Goal: Information Seeking & Learning: Learn about a topic

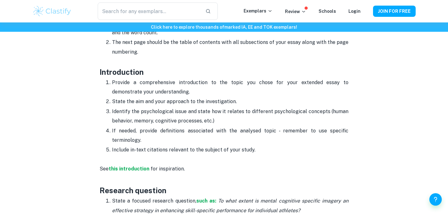
scroll to position [338, 0]
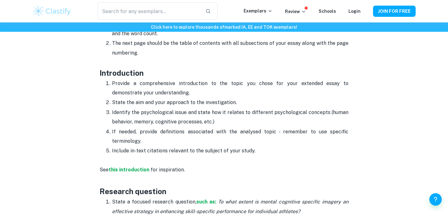
click at [261, 150] on p "Include in-text citations relevant to the subject of your study." at bounding box center [230, 150] width 237 height 9
drag, startPoint x: 261, startPoint y: 150, endPoint x: 107, endPoint y: 83, distance: 167.5
click at [107, 83] on ol "Provide a comprehensive introduction to the topic you chose for your extended e…" at bounding box center [224, 116] width 249 height 77
copy ol "Provide a comprehensive introduction to the topic you chose for your extended e…"
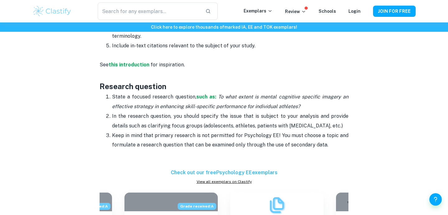
scroll to position [442, 0]
drag, startPoint x: 327, startPoint y: 146, endPoint x: 116, endPoint y: 96, distance: 216.6
click at [109, 94] on ol "State a focused research question, such as: To what extent is mental cognitive …" at bounding box center [224, 121] width 249 height 58
copy ol "State a focused research question, such as: To what extent is mental cognitive …"
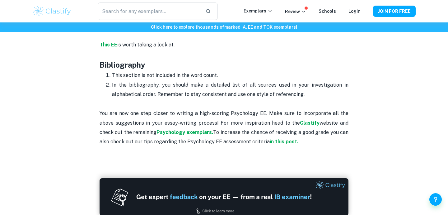
scroll to position [1031, 0]
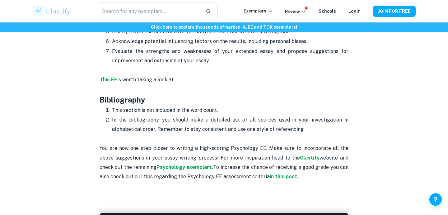
click at [306, 120] on p "In the bibliography, you should make a detailed list of all sources used in you…" at bounding box center [230, 124] width 237 height 19
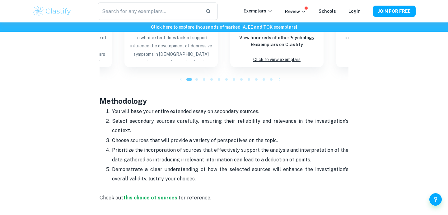
scroll to position [626, 0]
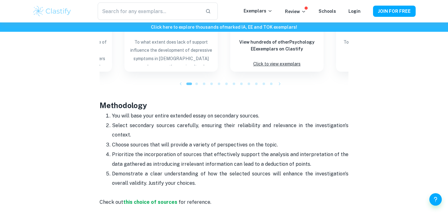
drag, startPoint x: 306, startPoint y: 120, endPoint x: 96, endPoint y: 105, distance: 210.5
click at [96, 105] on div "Psychology EE Format and Structure By Julia • April 14, 2024 Get feedback on yo…" at bounding box center [223, 67] width 383 height 1290
copy div "Methodology You will base your entire extended essay on secondary sources. Sele…"
click at [204, 163] on p "Prioritize the incorporation of sources that effectively support the analysis a…" at bounding box center [230, 159] width 237 height 19
drag, startPoint x: 201, startPoint y: 185, endPoint x: 108, endPoint y: 114, distance: 116.8
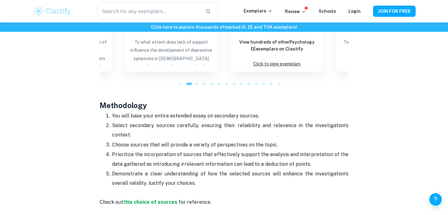
click at [108, 114] on ol "You will base your entire extended essay on secondary sources. Select secondary…" at bounding box center [224, 149] width 249 height 77
copy ol "You will base your entire extended essay on secondary sources. Select secondary…"
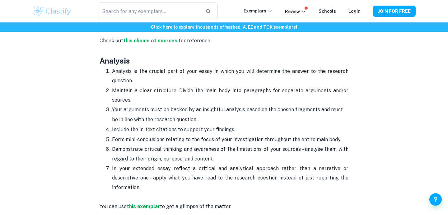
scroll to position [787, 0]
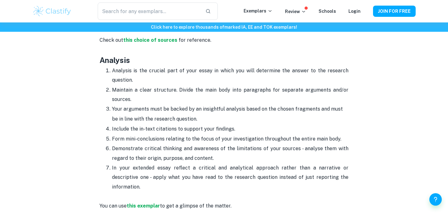
click at [336, 177] on p "In your extended essay reflect a critical and analytical approach rather than a…" at bounding box center [230, 177] width 237 height 28
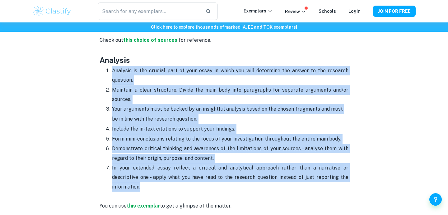
drag, startPoint x: 336, startPoint y: 177, endPoint x: 110, endPoint y: 73, distance: 249.4
click at [110, 73] on ol "Analysis is the crucial part of your essay in which you will determine the answ…" at bounding box center [224, 129] width 249 height 126
copy ol "Analysis is the crucial part of your essay in which you will determine the answ…"
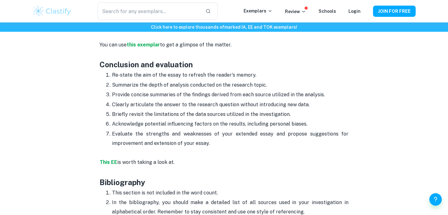
scroll to position [949, 0]
click at [212, 134] on p "Evaluate the strengths and weaknesses of your extended essay and propose sugges…" at bounding box center [230, 138] width 237 height 19
drag, startPoint x: 212, startPoint y: 134, endPoint x: 128, endPoint y: 72, distance: 104.8
click at [110, 70] on ol "Re-state the aim of the essay to refresh the reader's memory. Summarize the dep…" at bounding box center [224, 109] width 249 height 78
copy ol "Re-state the aim of the essay to refresh the reader's memory. Summarize the dep…"
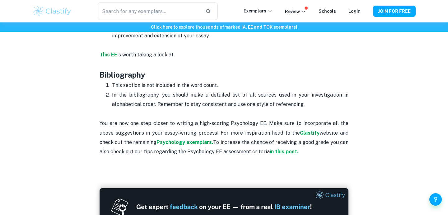
scroll to position [1053, 0]
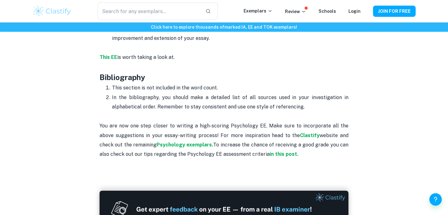
click at [292, 50] on p "This EE is worth taking a look at." at bounding box center [224, 52] width 249 height 19
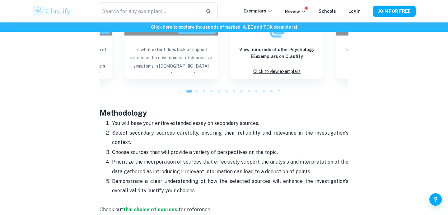
scroll to position [619, 0]
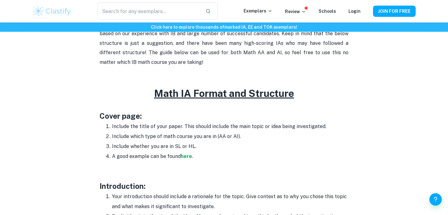
scroll to position [257, 0]
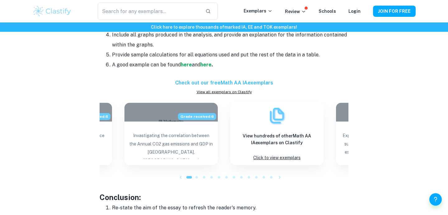
scroll to position [578, 0]
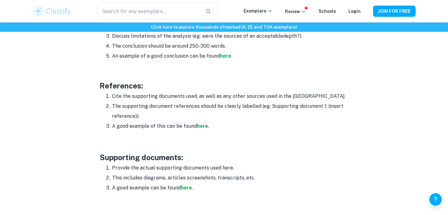
scroll to position [947, 0]
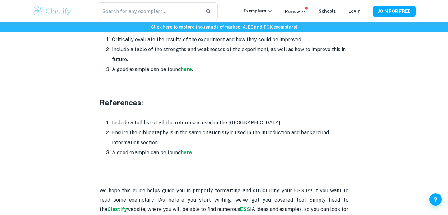
scroll to position [1763, 0]
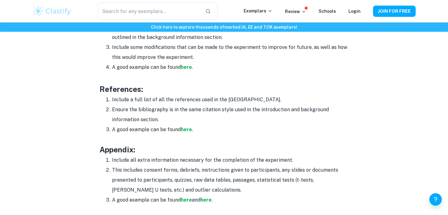
scroll to position [972, 0]
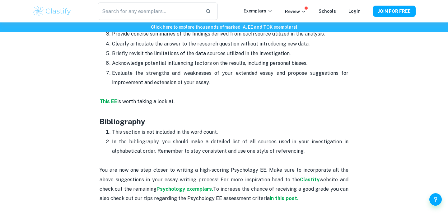
scroll to position [1007, 0]
